Goal: Transaction & Acquisition: Purchase product/service

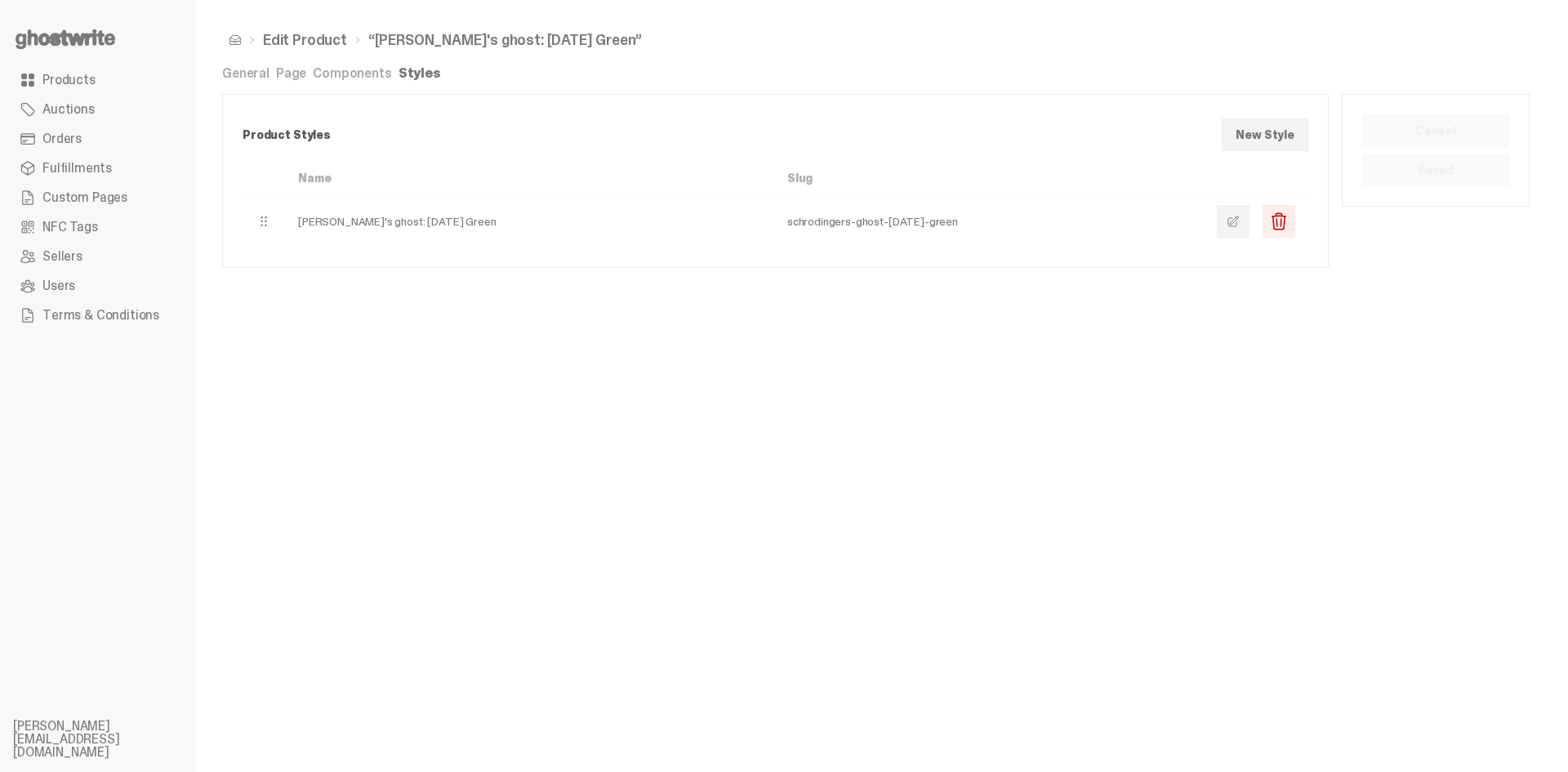
click at [71, 34] on icon at bounding box center [65, 40] width 104 height 27
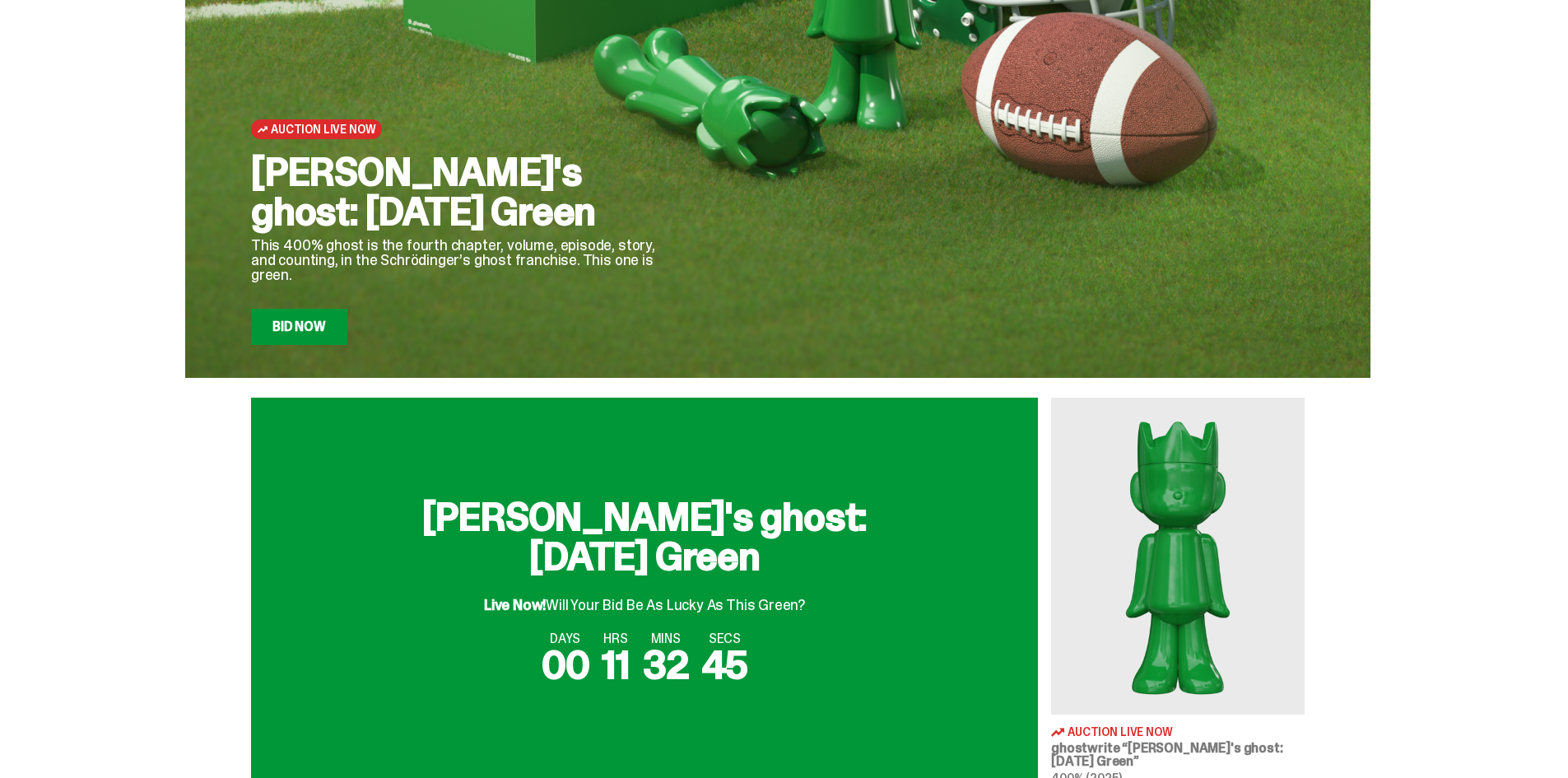
scroll to position [329, 0]
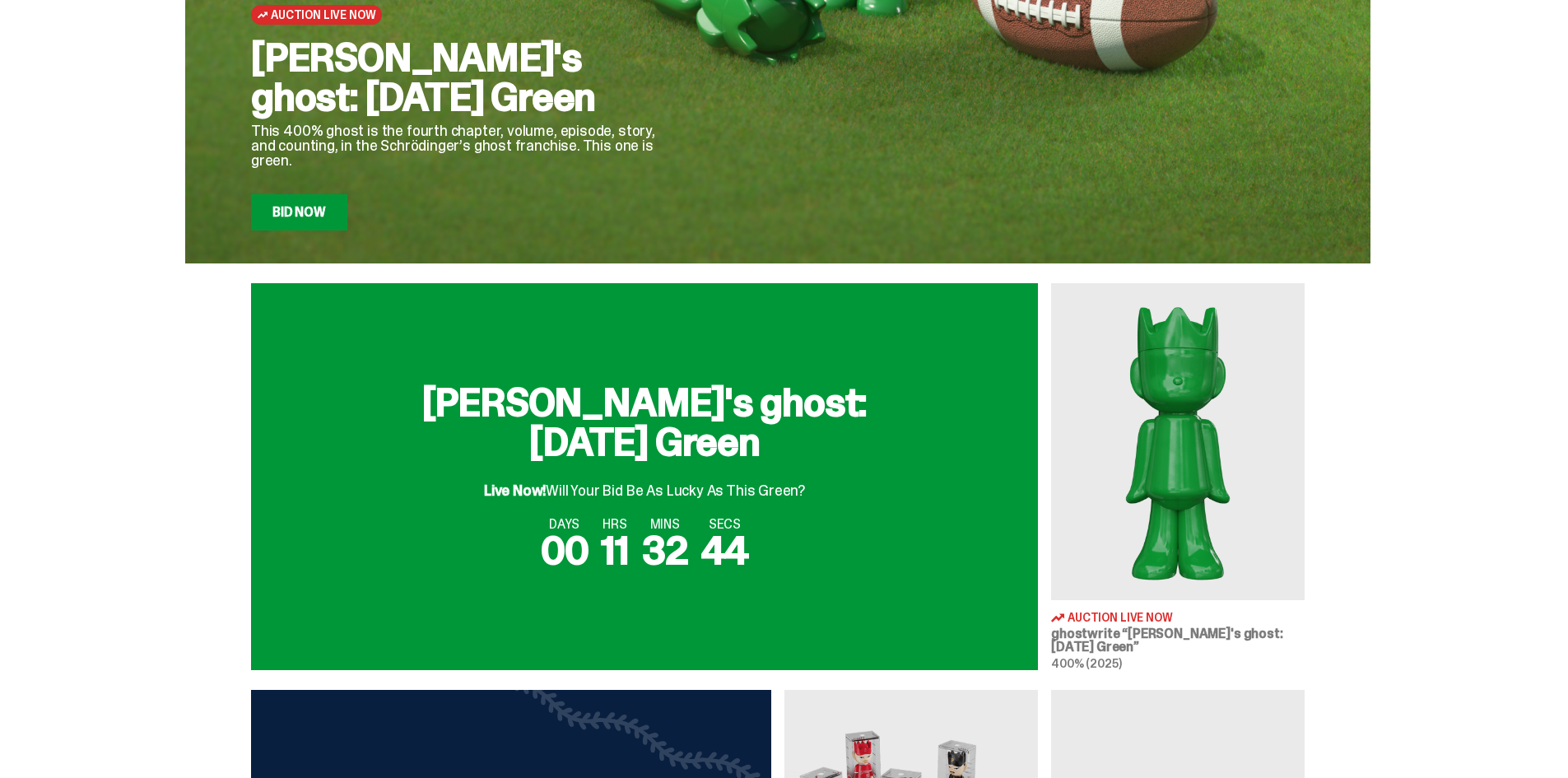
click at [1147, 501] on img at bounding box center [1178, 441] width 253 height 317
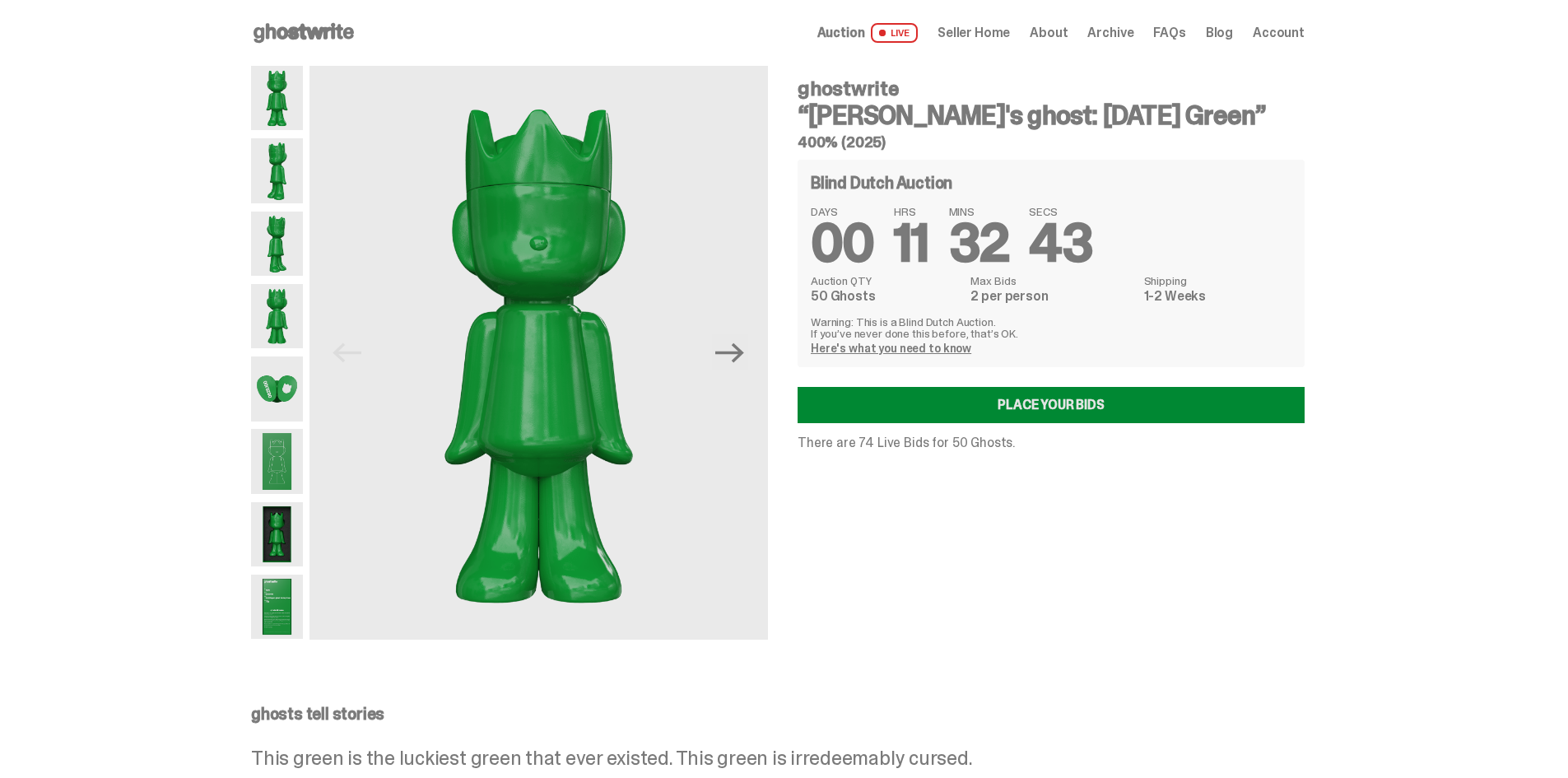
click at [1096, 408] on link "Place your Bids" at bounding box center [1051, 405] width 508 height 37
